Goal: Transaction & Acquisition: Purchase product/service

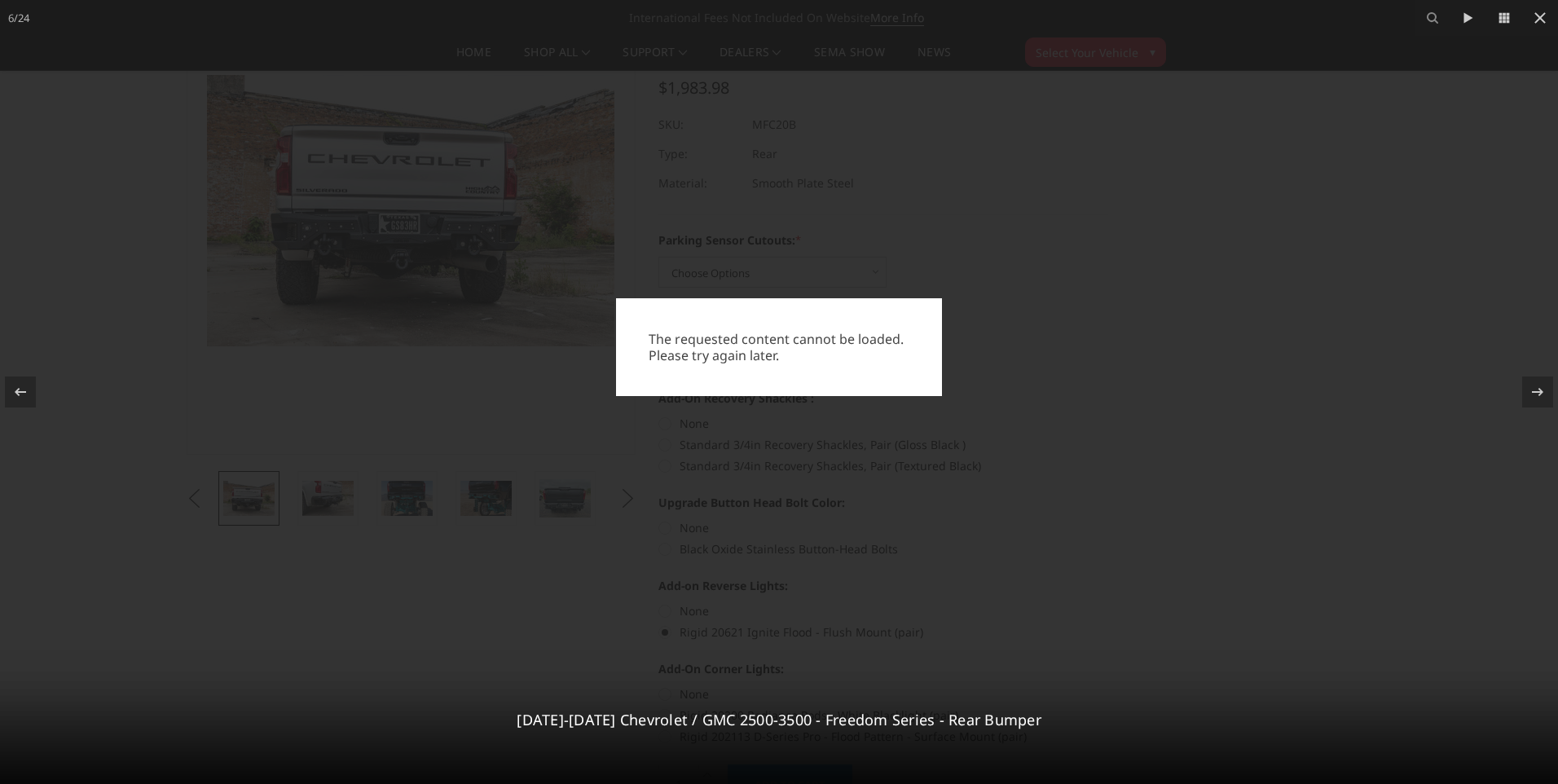
click at [962, 426] on div "The requested content cannot be loaded. Please try again later." at bounding box center [779, 392] width 1558 height 784
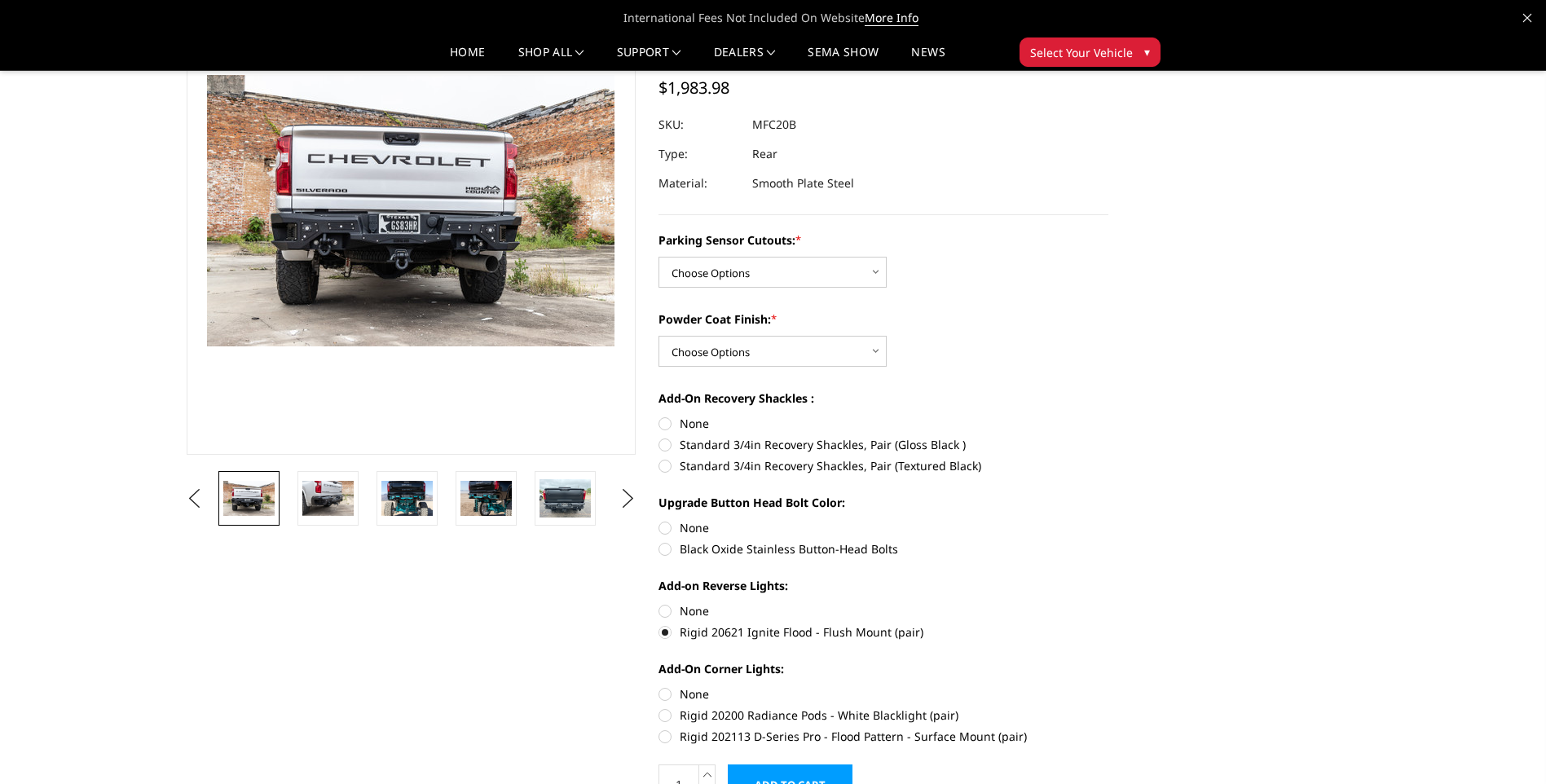
click at [685, 441] on label "Standard 3/4in Recovery Shackles, Pair (Gloss Black )" at bounding box center [883, 444] width 450 height 17
click at [962, 415] on input "Standard 3/4in Recovery Shackles, Pair (Gloss Black )" at bounding box center [1109, 415] width 1 height 1
radio input "true"
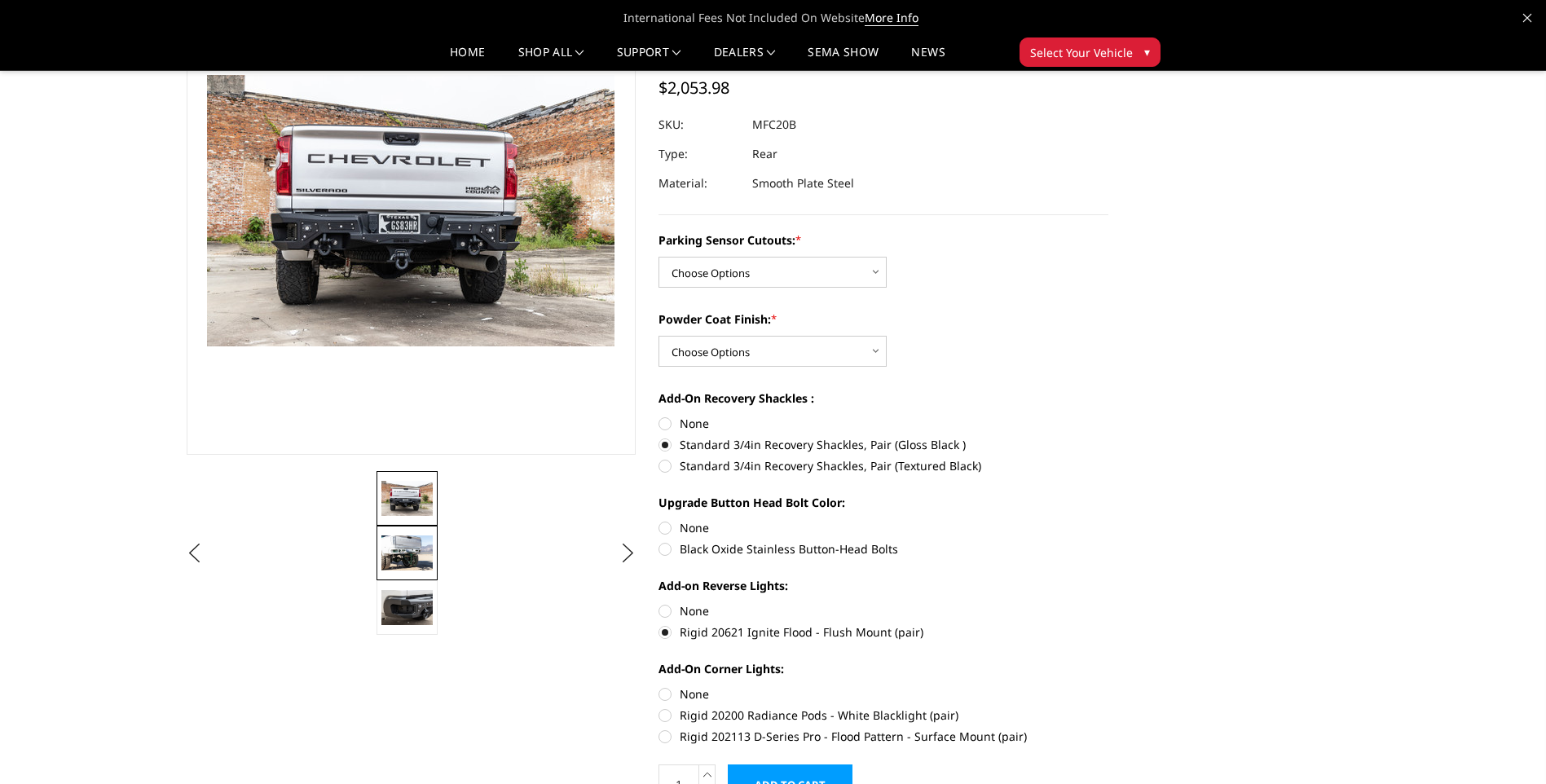
click at [413, 540] on img at bounding box center [406, 552] width 51 height 34
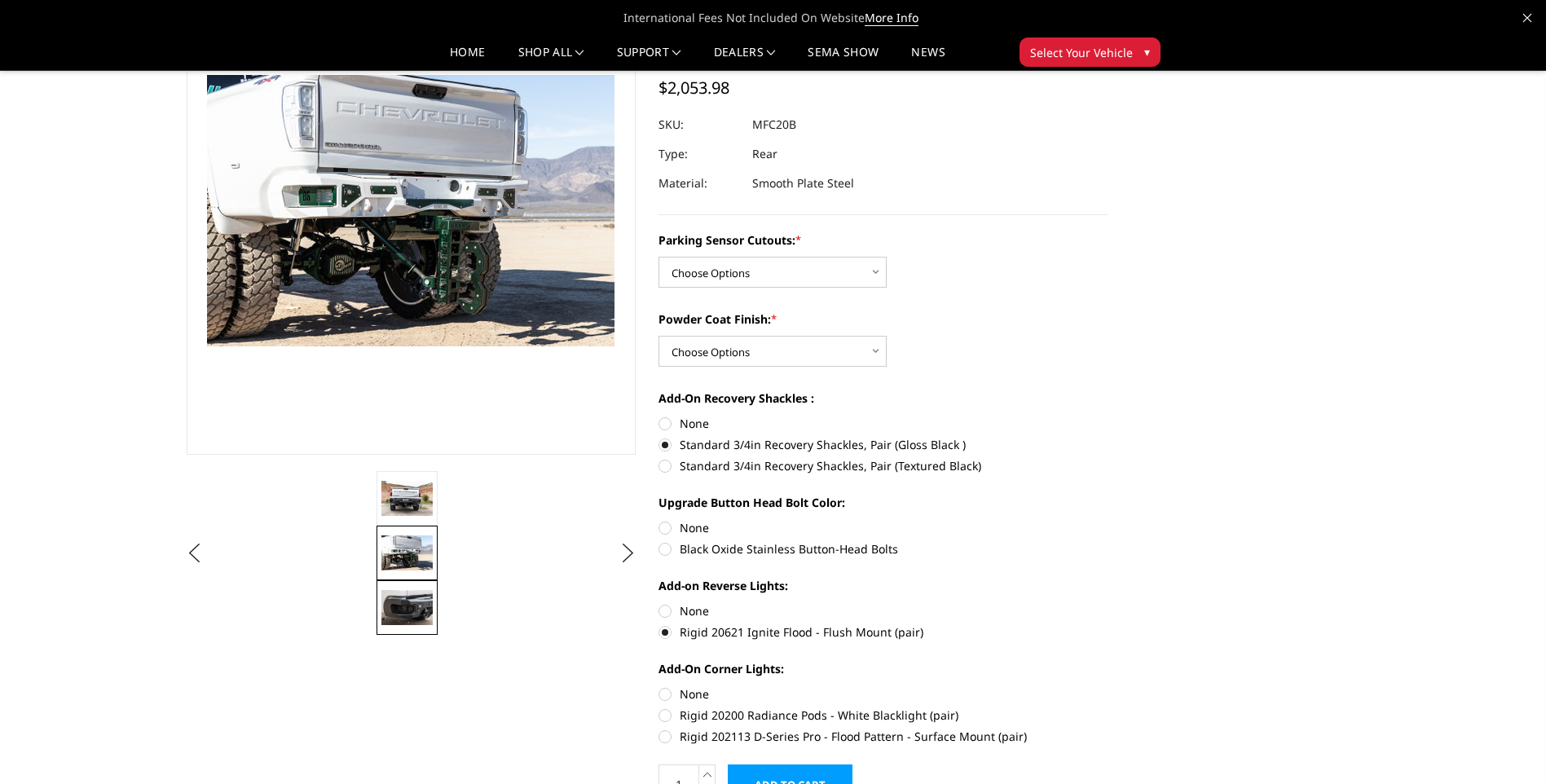
click at [410, 607] on img at bounding box center [406, 606] width 51 height 34
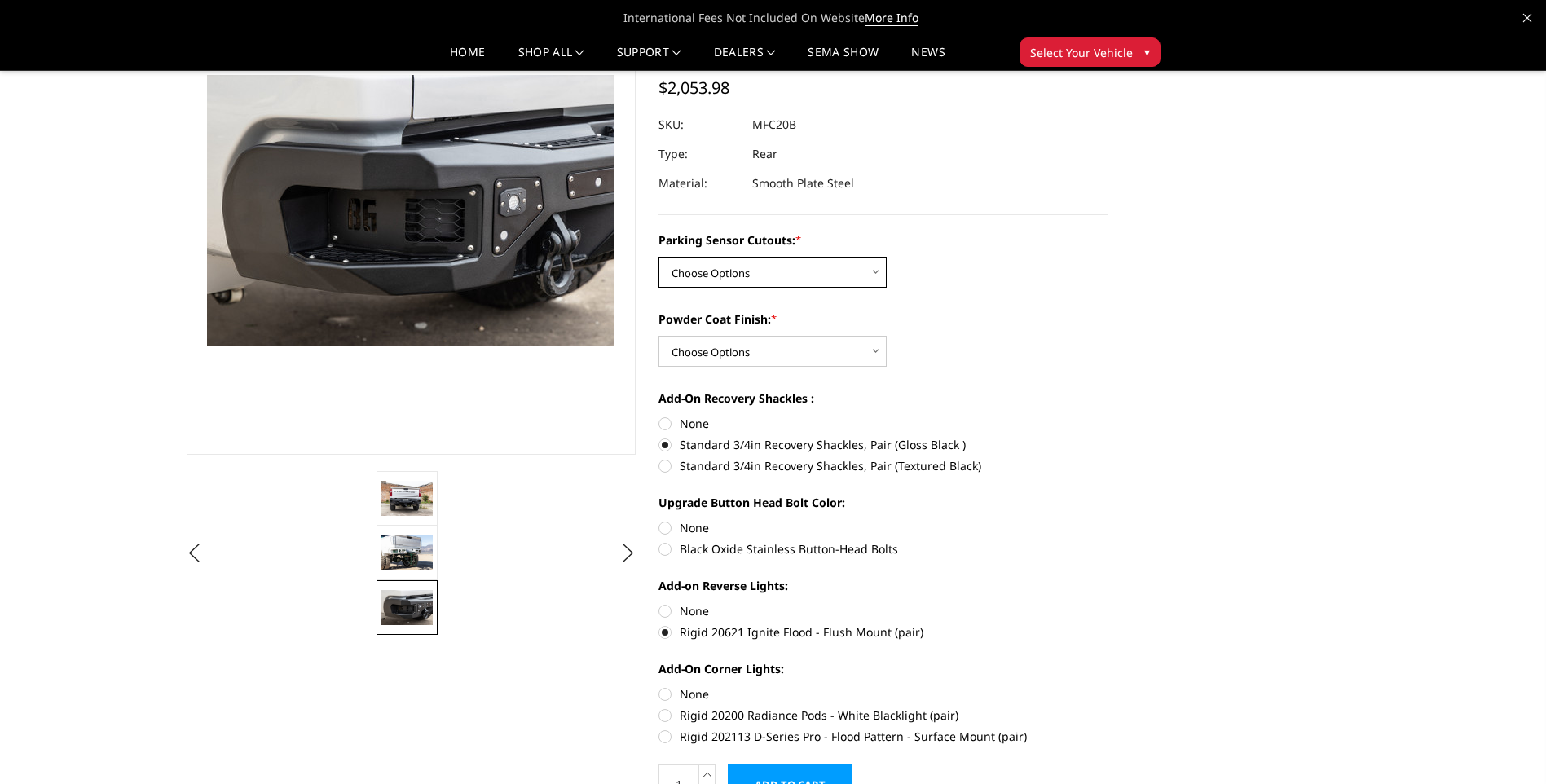
click at [769, 273] on select "Choose Options No - Without Parking Sensor Cutouts Yes - With Parking Sensor Cu…" at bounding box center [773, 271] width 228 height 31
select select "2870"
click at [659, 256] on select "Choose Options No - Without Parking Sensor Cutouts Yes - With Parking Sensor Cu…" at bounding box center [773, 271] width 228 height 31
click at [800, 352] on select "Choose Options Bare Metal Texture Black Powder Coat" at bounding box center [773, 351] width 228 height 31
select select "2872"
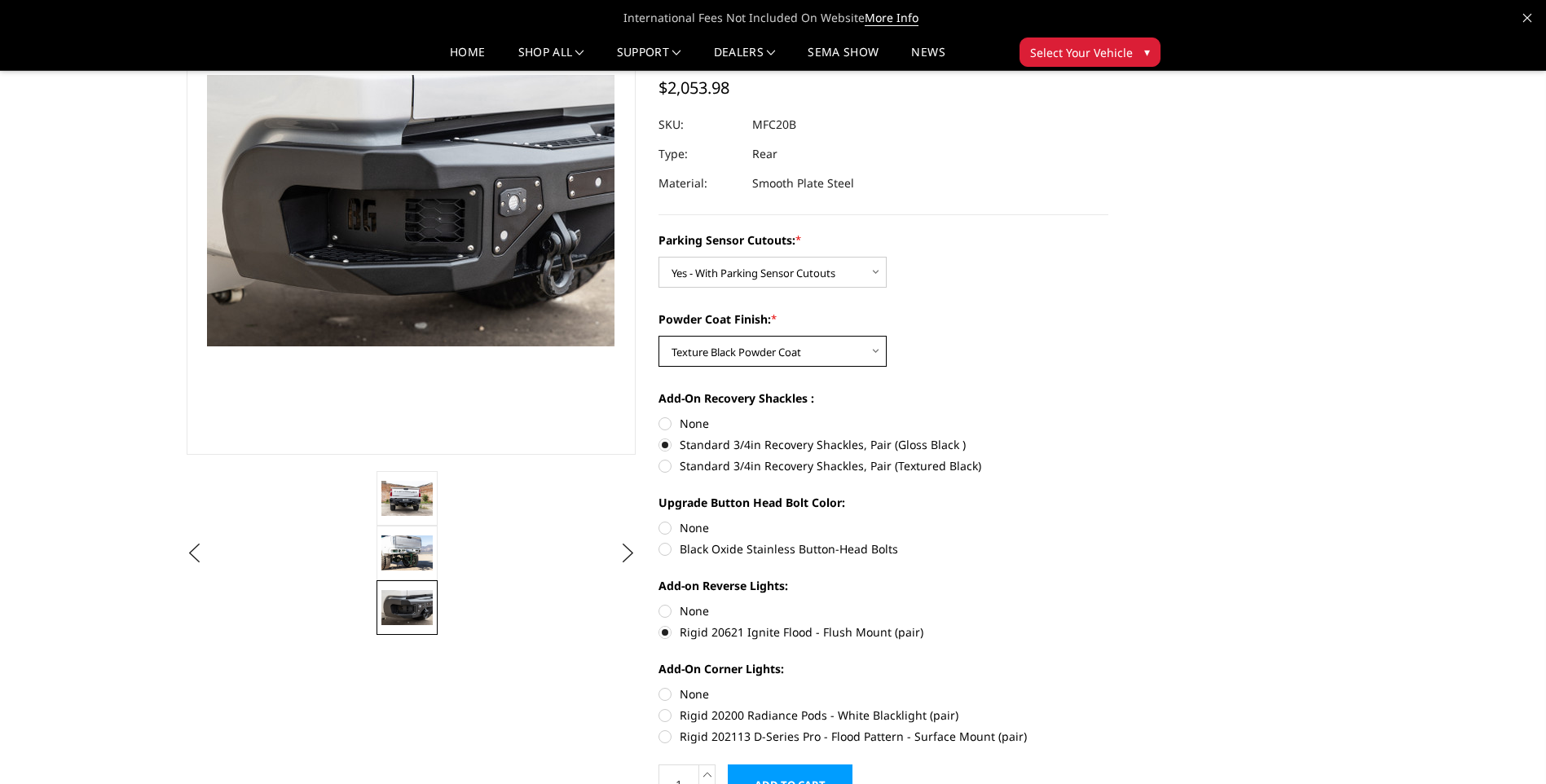
click at [659, 336] on select "Choose Options Bare Metal Texture Black Powder Coat" at bounding box center [773, 351] width 228 height 31
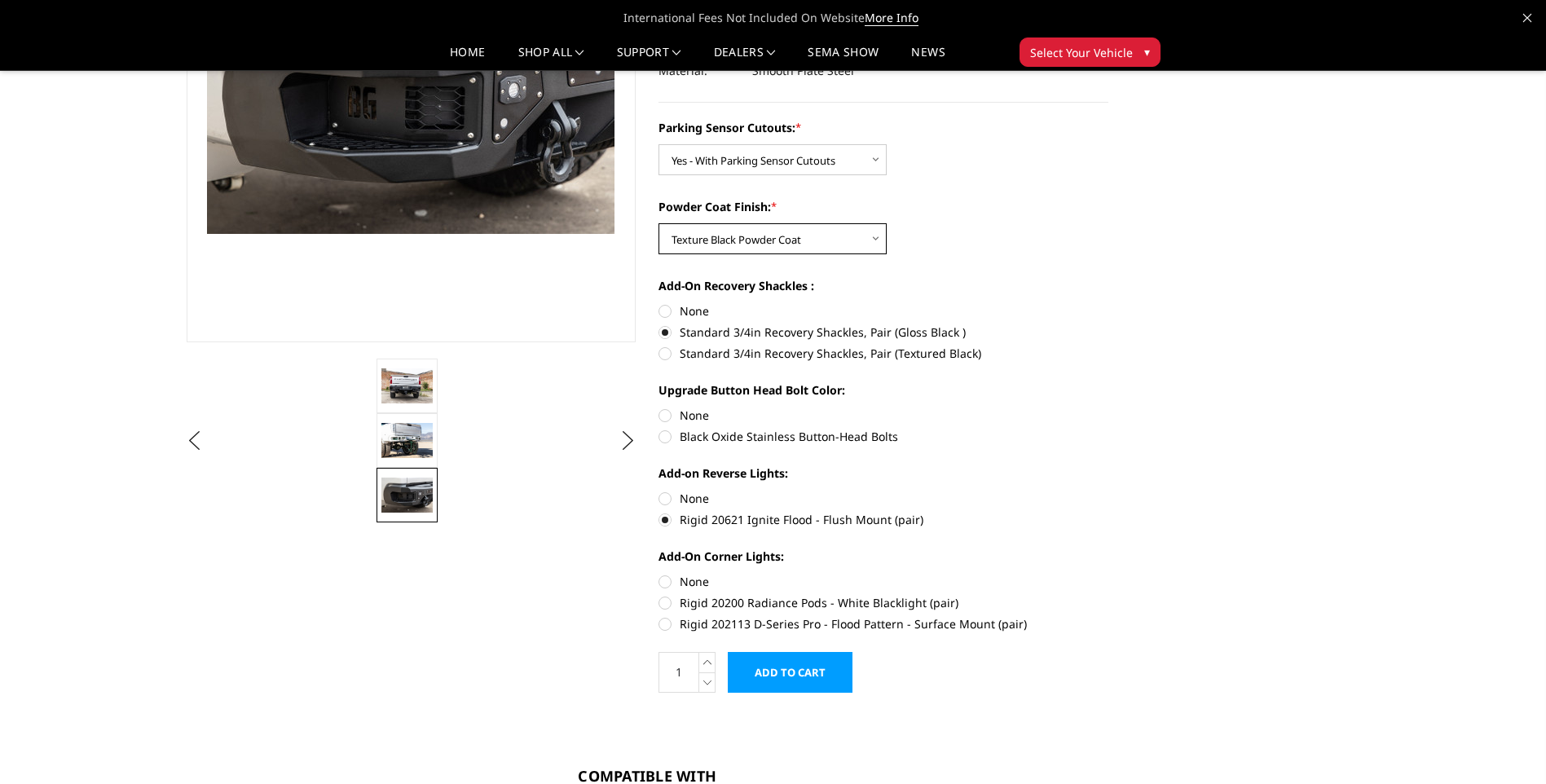
scroll to position [337, 0]
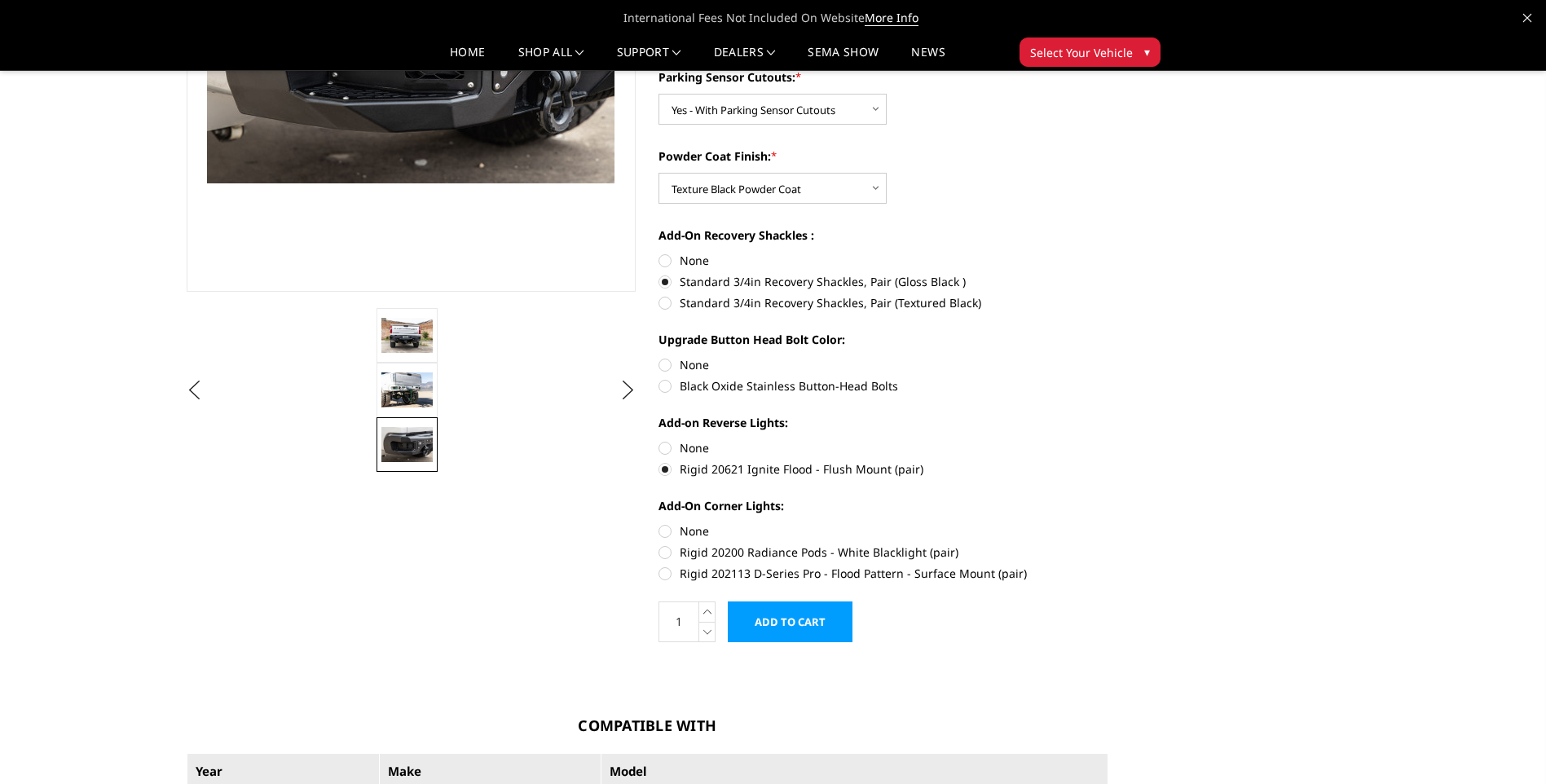
click at [791, 389] on label "Black Oxide Stainless Button-Head Bolts" at bounding box center [883, 385] width 450 height 17
click at [962, 357] on input "Black Oxide Stainless Button-Head Bolts" at bounding box center [1109, 356] width 1 height 1
radio input "true"
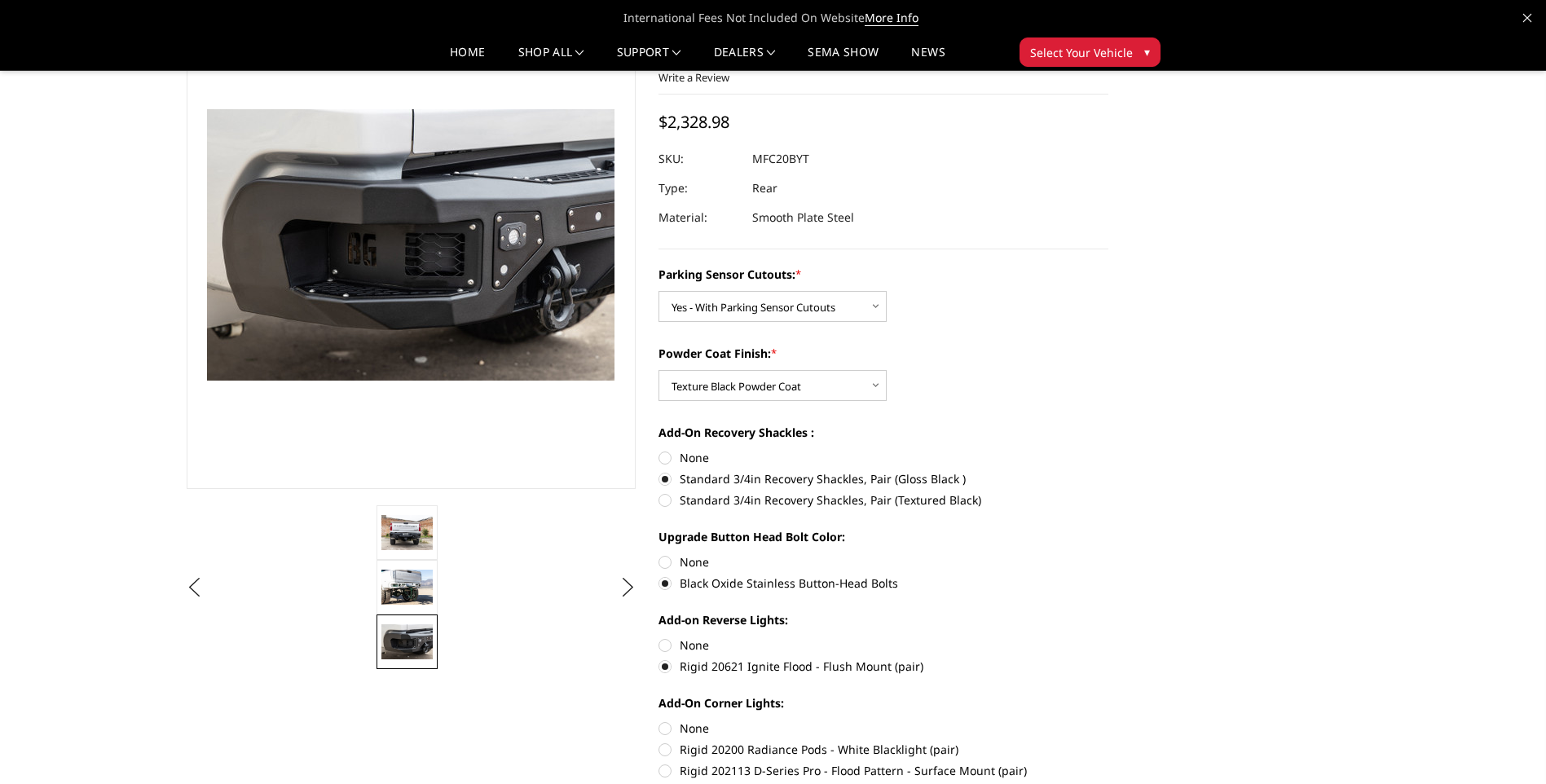
scroll to position [92, 0]
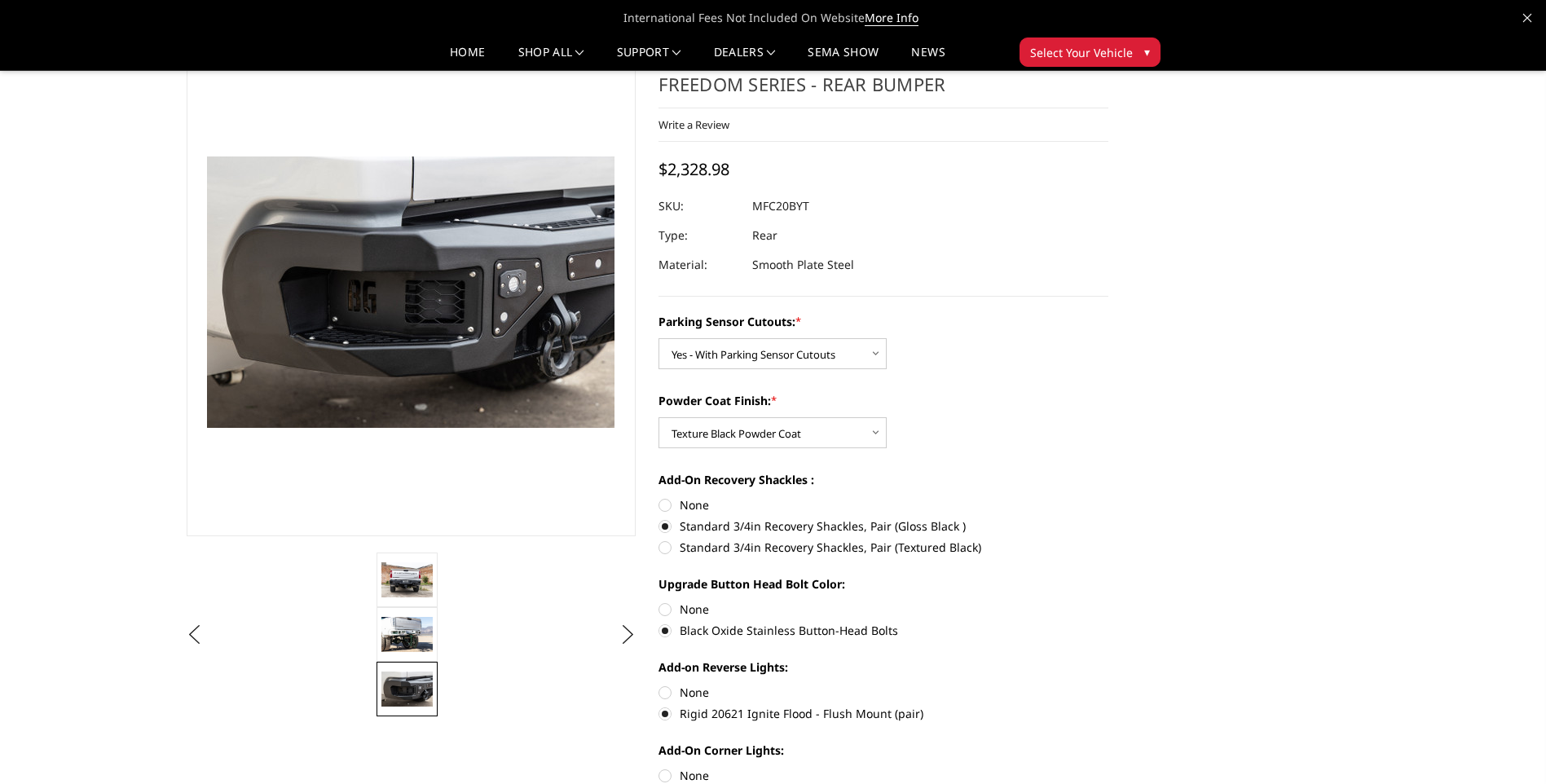
click at [688, 697] on label "None" at bounding box center [883, 692] width 450 height 17
click at [659, 684] on input "None" at bounding box center [659, 683] width 1 height 1
radio input "true"
click at [411, 580] on img at bounding box center [406, 579] width 51 height 34
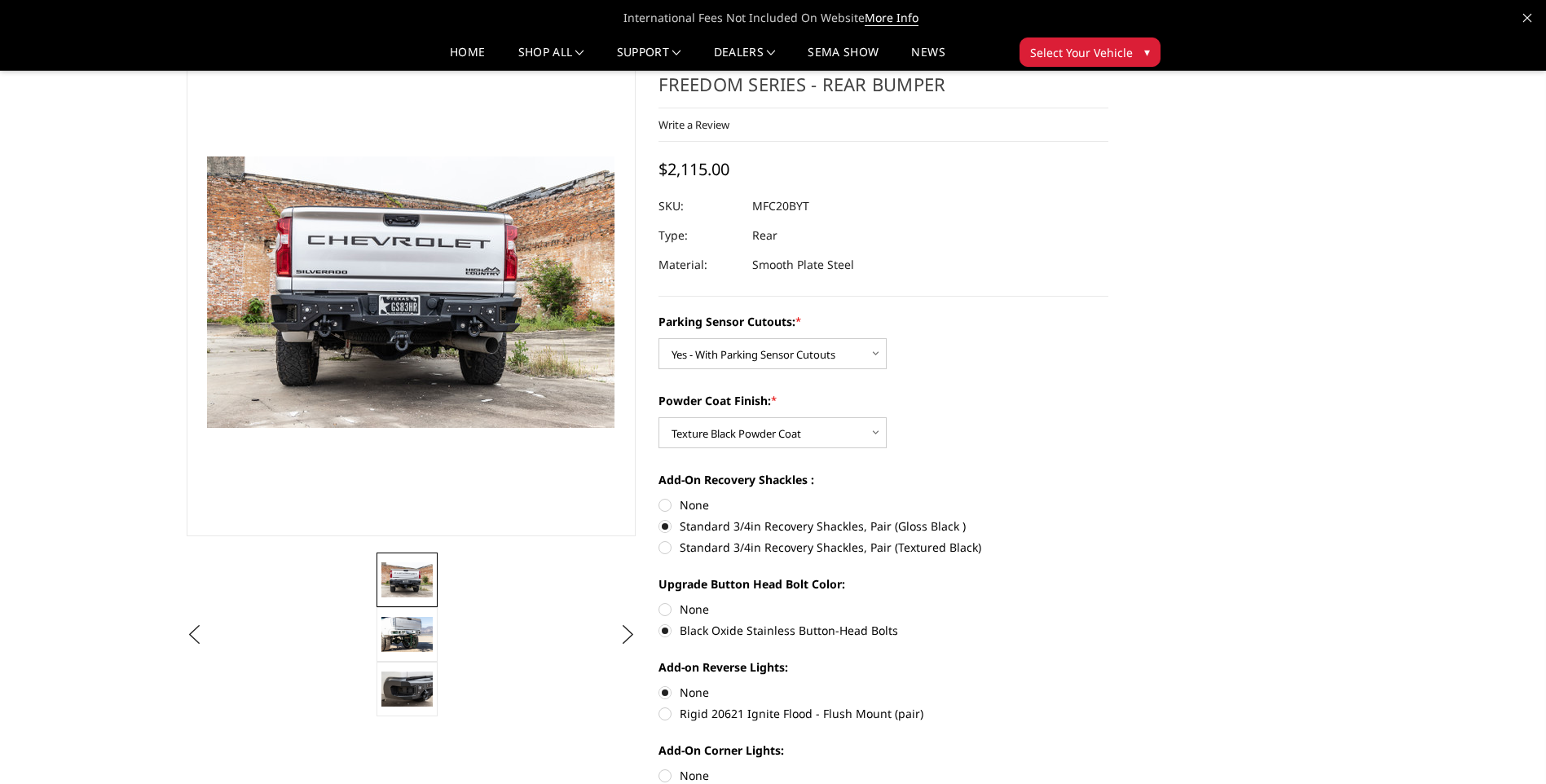
click at [667, 712] on label "Rigid 20621 Ignite Flood - Flush Mount (pair)" at bounding box center [883, 713] width 450 height 17
click at [962, 684] on input "Rigid 20621 Ignite Flood - Flush Mount (pair)" at bounding box center [1109, 683] width 1 height 1
radio input "true"
click at [668, 694] on label "None" at bounding box center [883, 692] width 450 height 17
click at [659, 684] on input "None" at bounding box center [659, 683] width 1 height 1
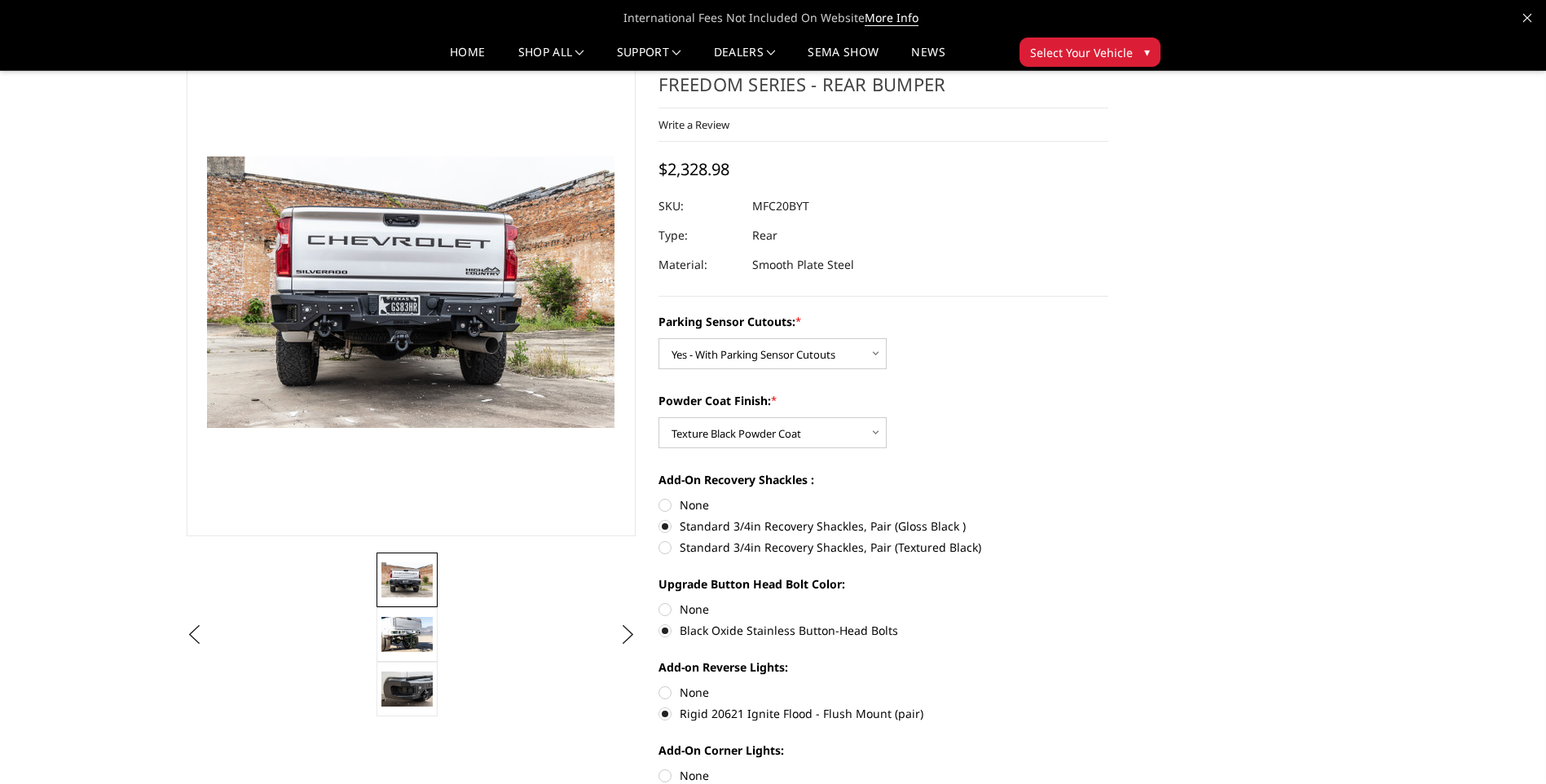
radio input "true"
click at [669, 716] on label "Rigid 20621 Ignite Flood - Flush Mount (pair)" at bounding box center [883, 713] width 450 height 17
click at [962, 684] on input "Rigid 20621 Ignite Flood - Flush Mount (pair)" at bounding box center [1109, 683] width 1 height 1
radio input "true"
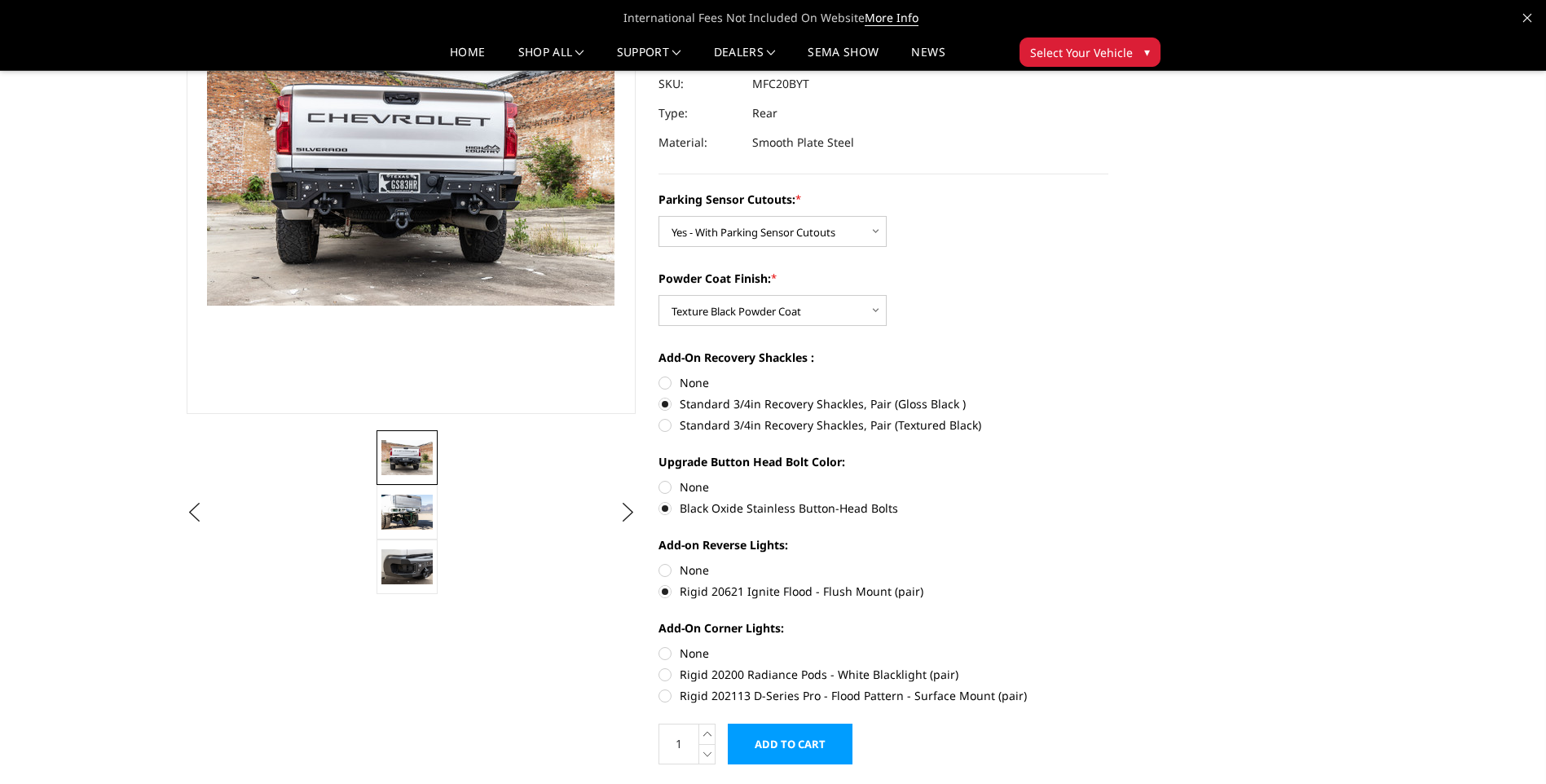
scroll to position [255, 0]
